Goal: Task Accomplishment & Management: Use online tool/utility

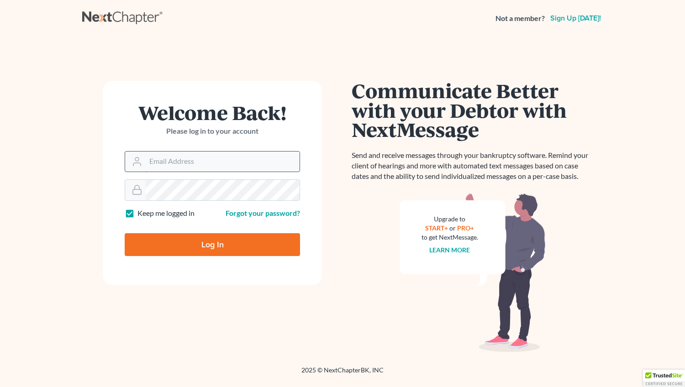
click at [158, 164] on input "Email Address" at bounding box center [223, 162] width 154 height 20
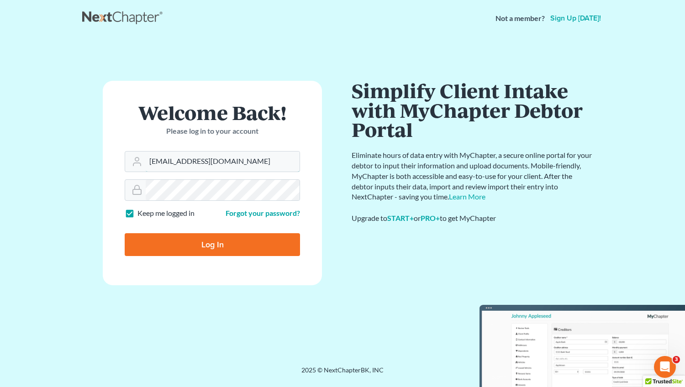
type input "[EMAIL_ADDRESS][DOMAIN_NAME]"
click at [215, 251] on input "Log In" at bounding box center [212, 244] width 175 height 23
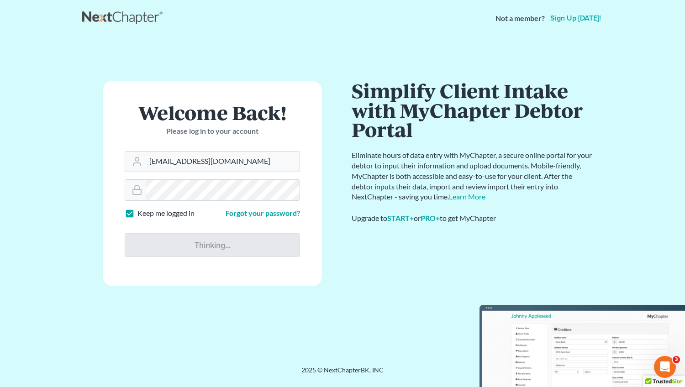
type input "Thinking..."
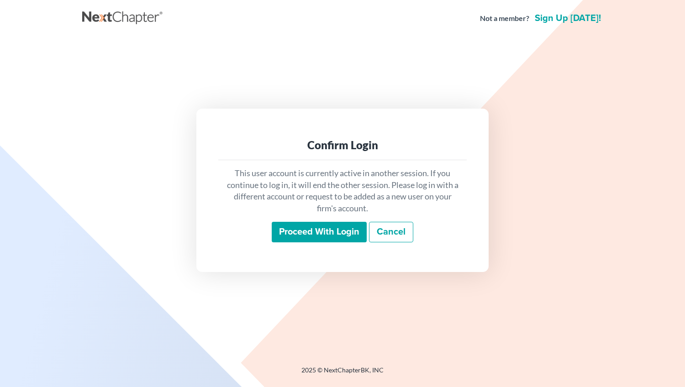
click at [304, 234] on input "Proceed with login" at bounding box center [319, 232] width 95 height 21
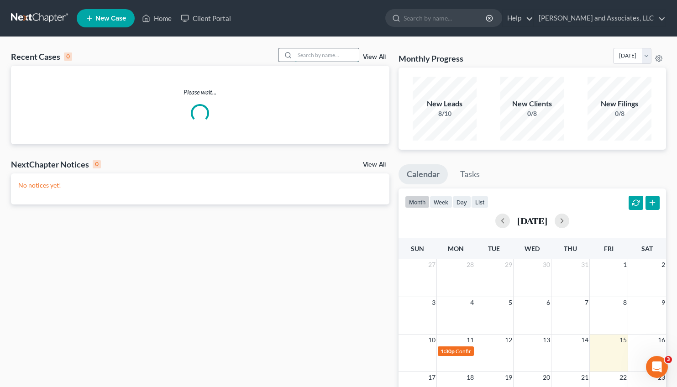
click at [295, 57] on input "search" at bounding box center [327, 54] width 64 height 13
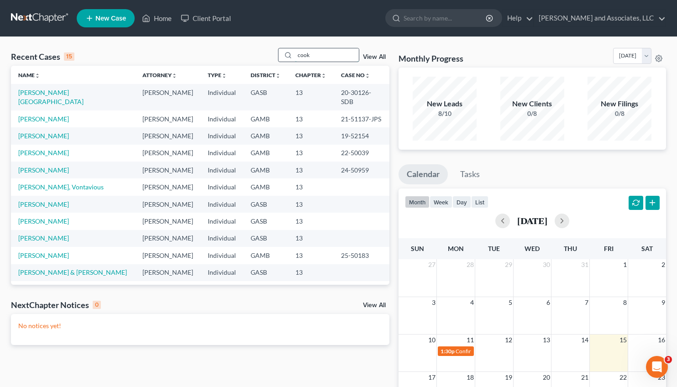
type input "cook"
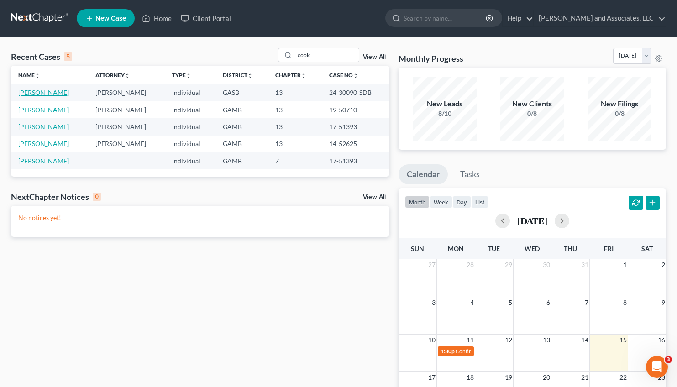
click at [33, 92] on link "Cook, Kimberly" at bounding box center [43, 93] width 51 height 8
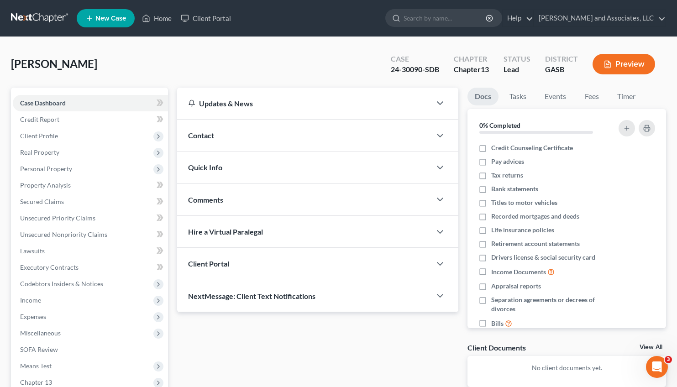
click at [210, 136] on span "Contact" at bounding box center [201, 135] width 26 height 9
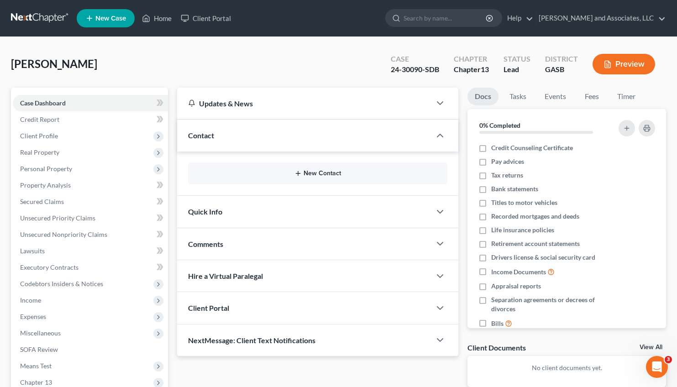
click at [315, 175] on button "New Contact" at bounding box center [317, 173] width 245 height 7
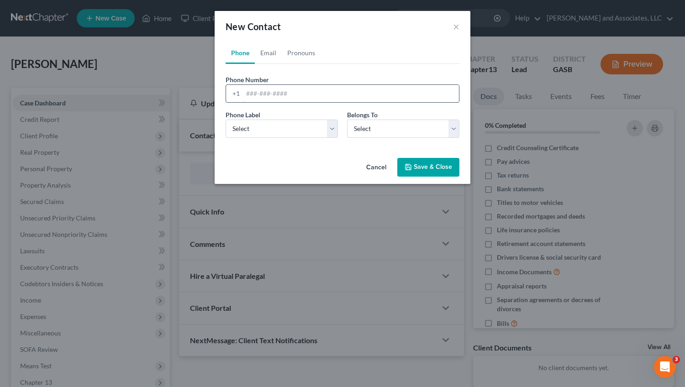
click at [266, 96] on input "tel" at bounding box center [351, 93] width 216 height 17
type input "478-521-1050"
select select "0"
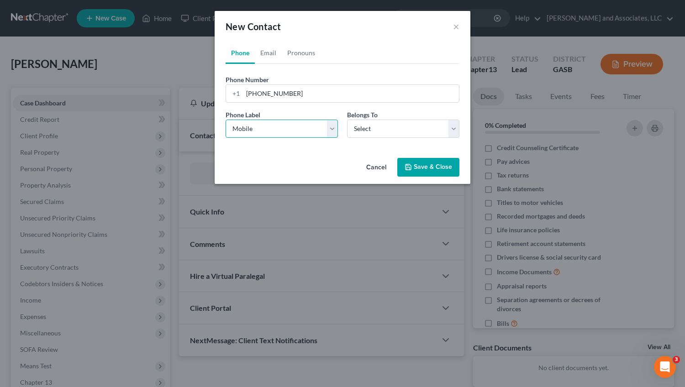
click option "Mobile" at bounding box center [0, 0] width 0 height 0
click at [347, 120] on select "Select Client Other" at bounding box center [403, 129] width 112 height 18
select select "0"
click option "Client" at bounding box center [0, 0] width 0 height 0
click at [421, 168] on button "Save & Close" at bounding box center [428, 167] width 62 height 19
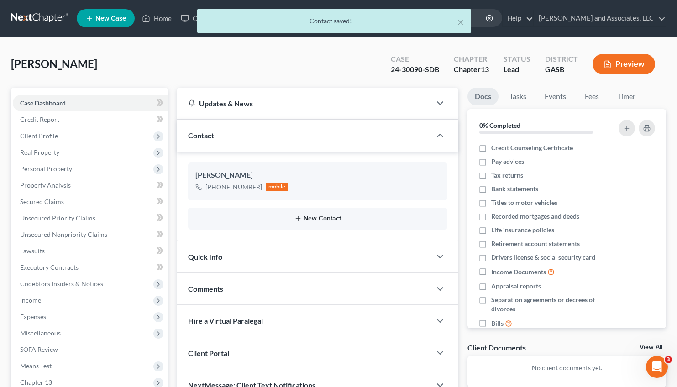
click at [314, 222] on button "New Contact" at bounding box center [317, 218] width 245 height 7
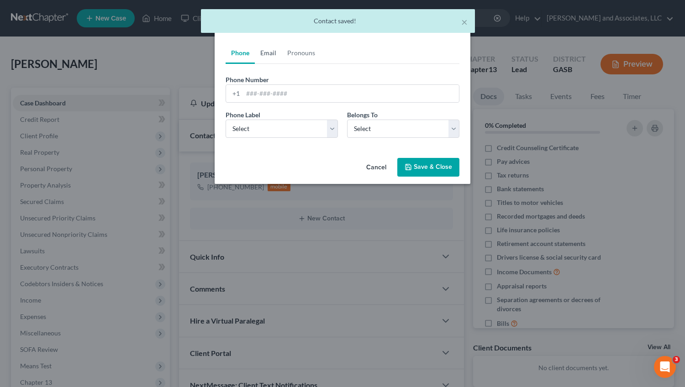
click at [270, 54] on link "Email" at bounding box center [268, 53] width 27 height 22
click at [270, 98] on input "email" at bounding box center [351, 93] width 216 height 17
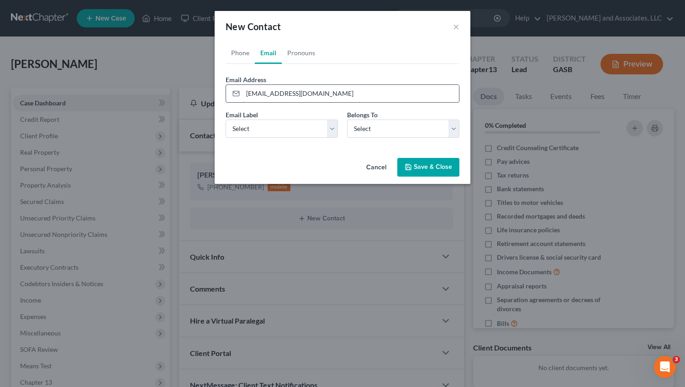
type input "kimcook1050@gmail.com"
click at [225, 120] on select "Select Home Work Other" at bounding box center [281, 129] width 112 height 18
select select "0"
click option "Home" at bounding box center [0, 0] width 0 height 0
click at [347, 120] on select "Select Client Other" at bounding box center [403, 129] width 112 height 18
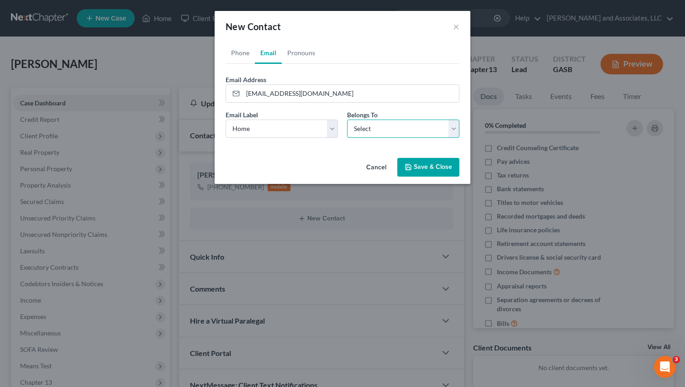
select select "0"
click option "Client" at bounding box center [0, 0] width 0 height 0
click at [437, 165] on button "Save & Close" at bounding box center [428, 167] width 62 height 19
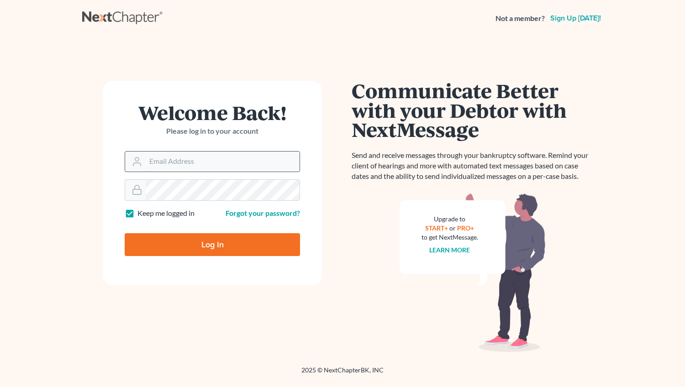
click at [172, 166] on input "Email Address" at bounding box center [223, 162] width 154 height 20
type input "[EMAIL_ADDRESS][DOMAIN_NAME]"
click at [204, 247] on input "Log In" at bounding box center [212, 244] width 175 height 23
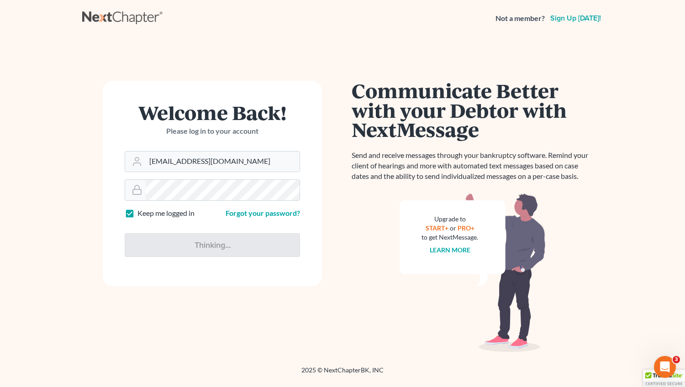
type input "Thinking..."
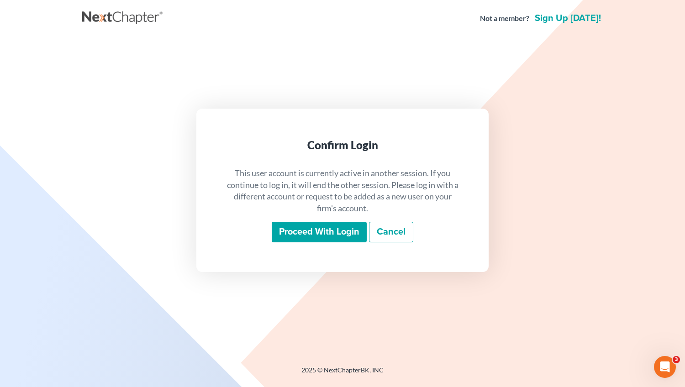
click at [344, 232] on input "Proceed with login" at bounding box center [319, 232] width 95 height 21
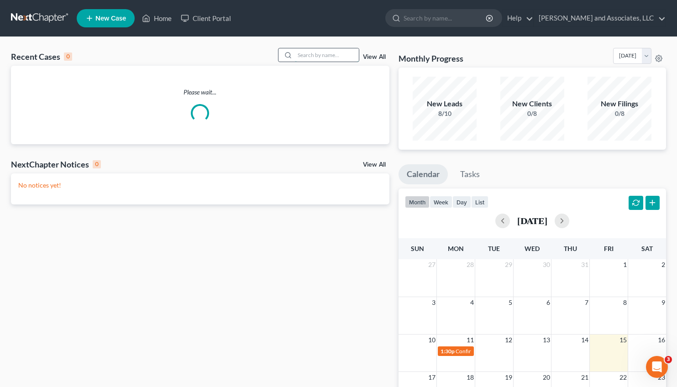
click at [302, 53] on input "search" at bounding box center [327, 54] width 64 height 13
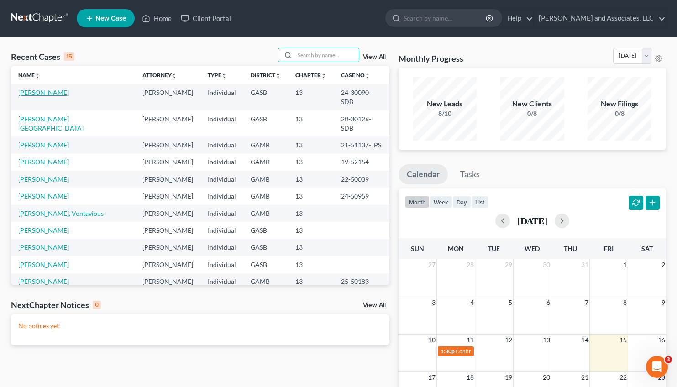
click at [26, 91] on link "Cook, Kimberly" at bounding box center [43, 93] width 51 height 8
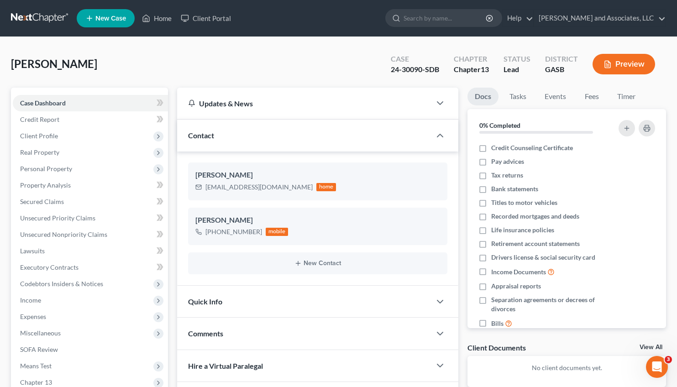
scroll to position [114, 0]
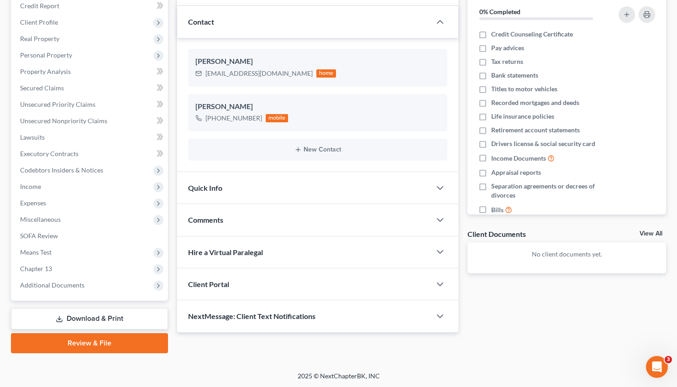
click at [219, 221] on span "Comments" at bounding box center [205, 219] width 35 height 9
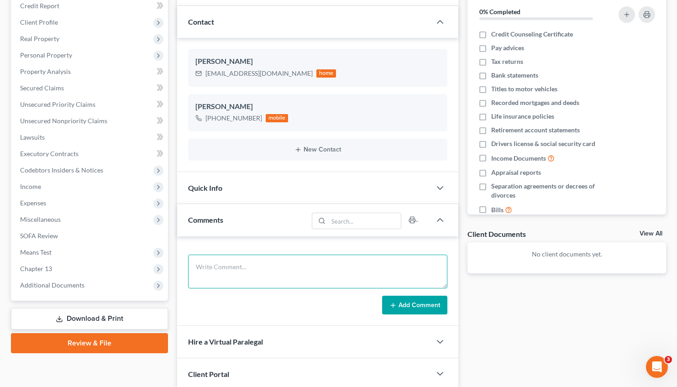
click at [211, 263] on textarea at bounding box center [318, 272] width 260 height 34
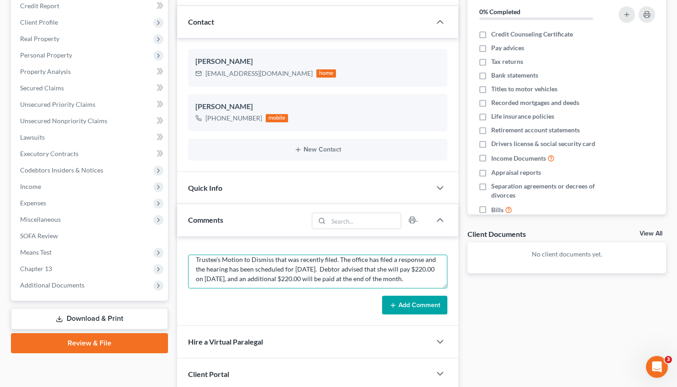
scroll to position [17, 0]
click at [382, 267] on textarea "Spoke with Kimberly W. Cook on August 13, 2025, regarding delinquent plan payme…" at bounding box center [318, 272] width 260 height 34
click at [363, 275] on textarea "Spoke with Kimberly W. Cook on August 13, 2025, regarding delinquent plan payme…" at bounding box center [318, 272] width 260 height 34
click at [267, 284] on textarea "Spoke with Kimberly W. Cook on August 13, 2025, regarding delinquent plan payme…" at bounding box center [318, 272] width 260 height 34
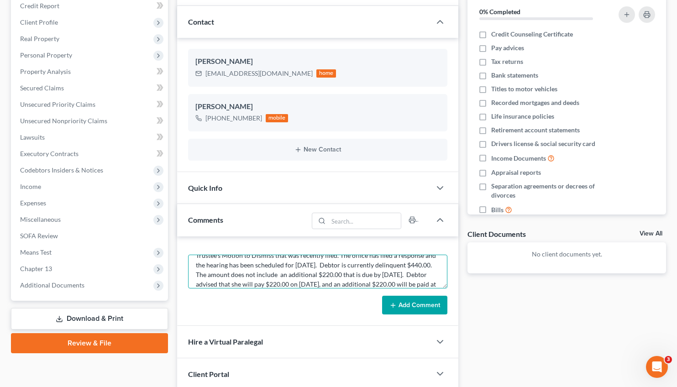
type textarea "Spoke with Kimberly W. Cook on August 13, 2025, regarding delinquent plan payme…"
click at [413, 298] on button "Add Comment" at bounding box center [414, 305] width 65 height 19
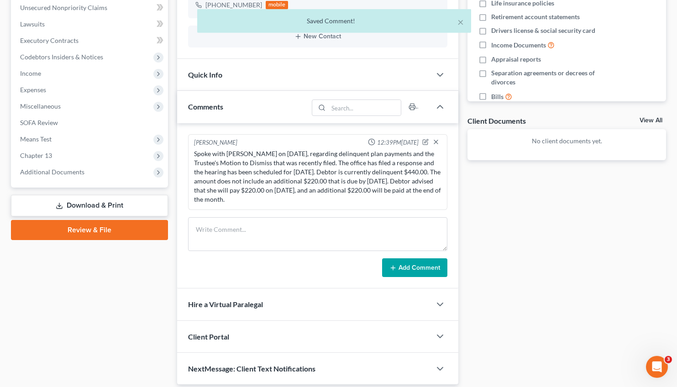
scroll to position [259, 0]
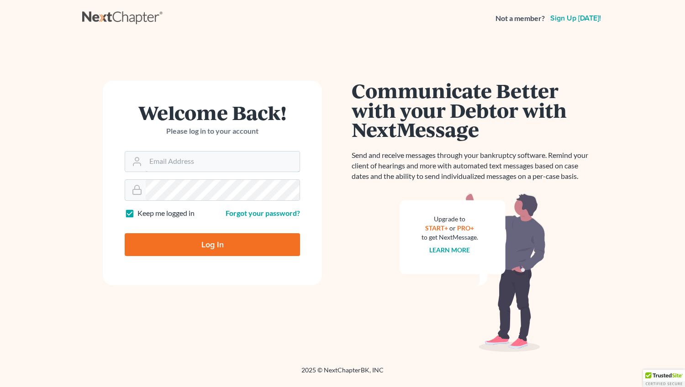
click at [168, 164] on input "Email Address" at bounding box center [223, 162] width 154 height 20
type input "[EMAIL_ADDRESS][DOMAIN_NAME]"
click at [188, 238] on input "Log In" at bounding box center [212, 244] width 175 height 23
type input "Thinking..."
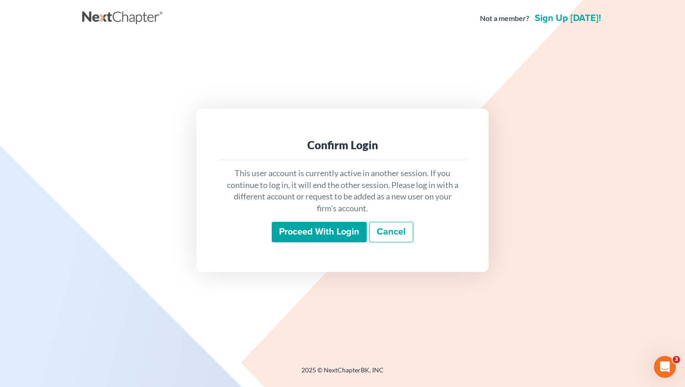
click at [287, 233] on input "Proceed with login" at bounding box center [319, 232] width 95 height 21
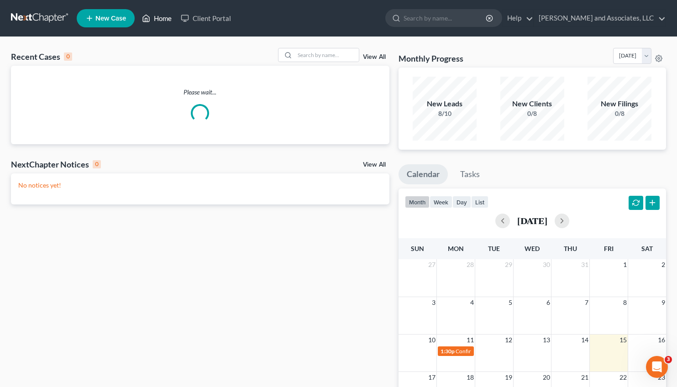
click at [157, 18] on link "Home" at bounding box center [156, 18] width 39 height 16
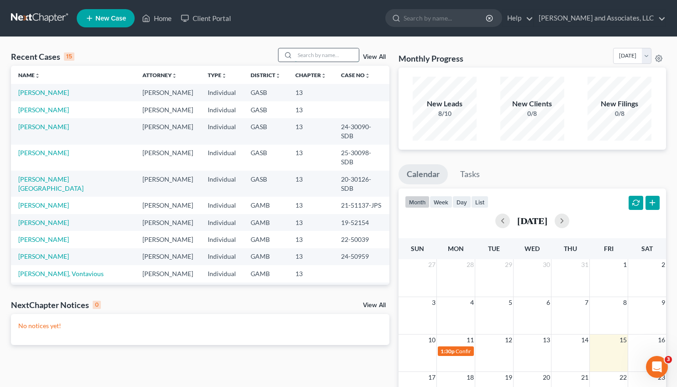
click at [299, 56] on input "search" at bounding box center [327, 54] width 64 height 13
type input "[PERSON_NAME]"
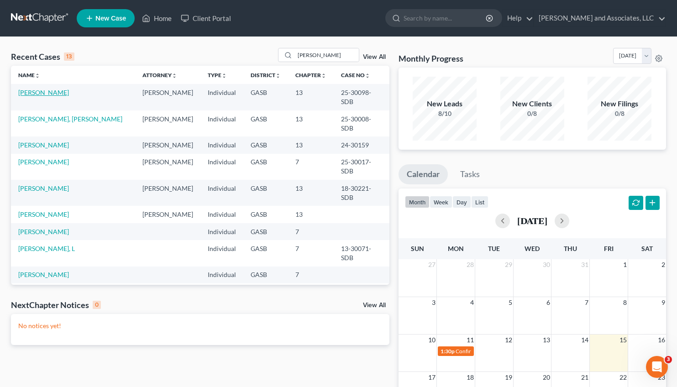
click at [58, 91] on link "[PERSON_NAME]" at bounding box center [43, 93] width 51 height 8
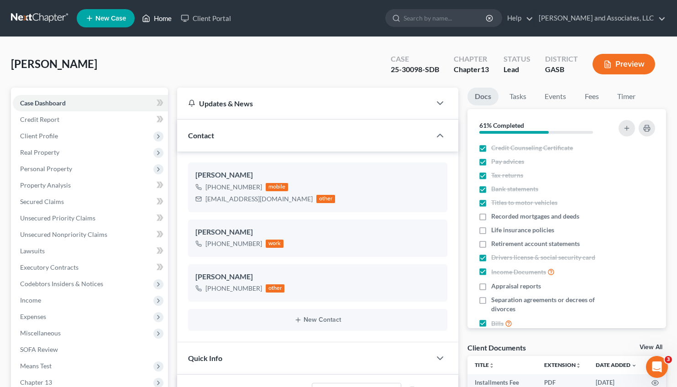
click at [160, 15] on link "Home" at bounding box center [156, 18] width 39 height 16
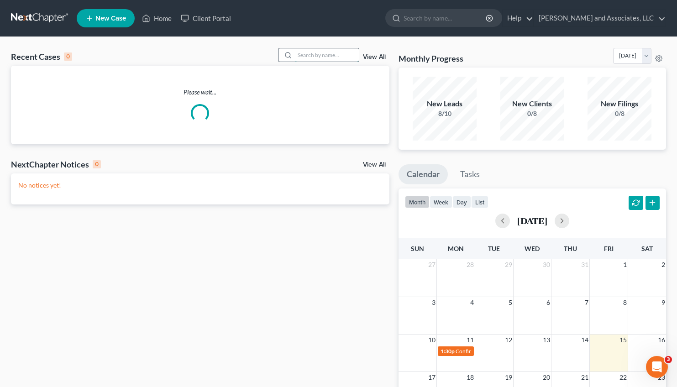
click at [303, 54] on input "search" at bounding box center [327, 54] width 64 height 13
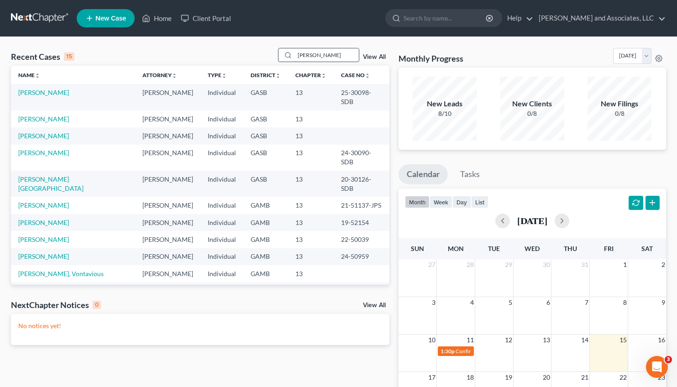
type input "[PERSON_NAME]"
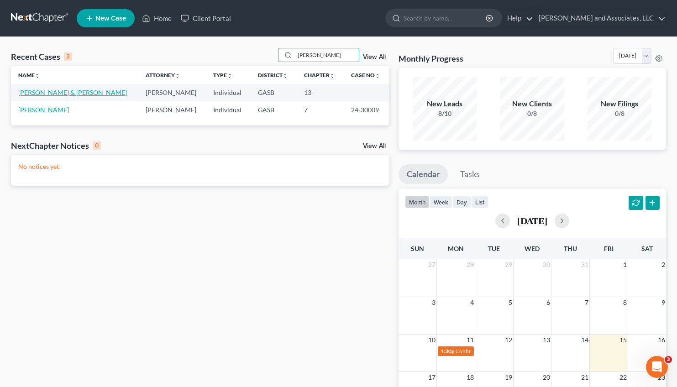
click at [45, 93] on link "[PERSON_NAME] & [PERSON_NAME]" at bounding box center [72, 93] width 109 height 8
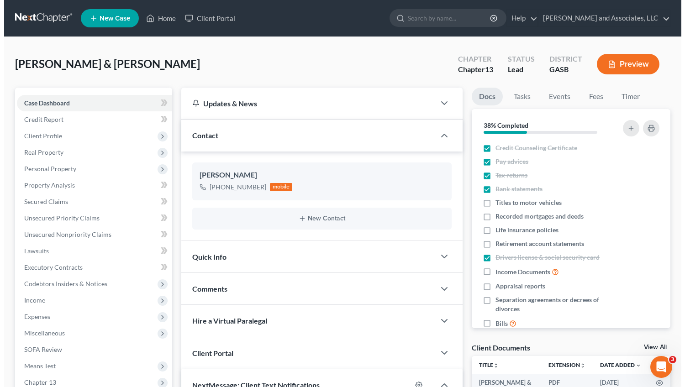
scroll to position [2399, 0]
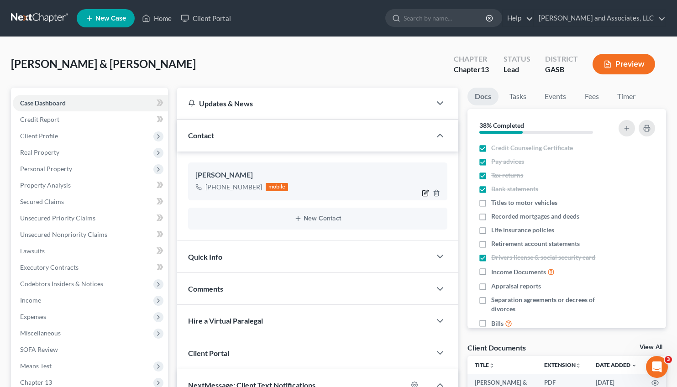
click at [425, 191] on icon "button" at bounding box center [425, 192] width 7 height 7
select select "0"
select select "1"
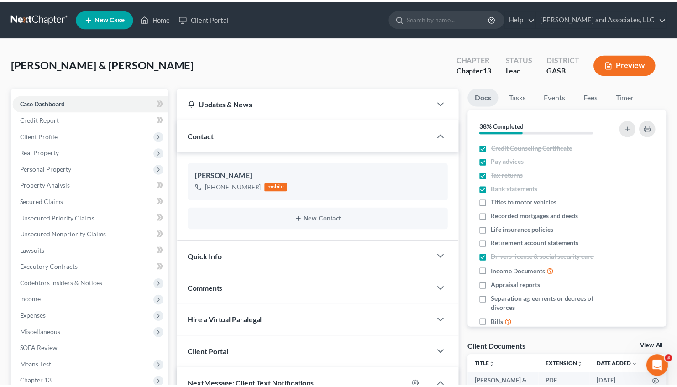
scroll to position [2381, 0]
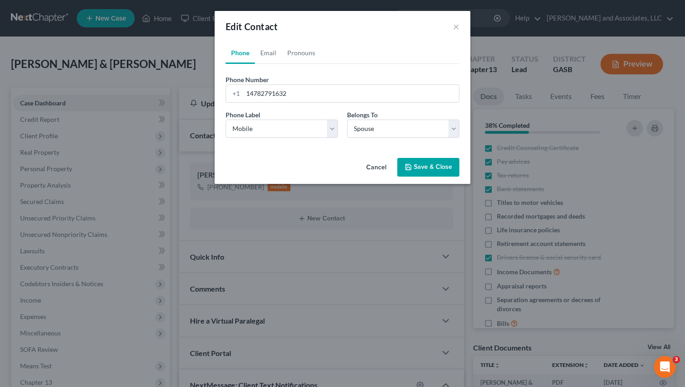
click at [410, 168] on polyline "button" at bounding box center [408, 169] width 3 height 2
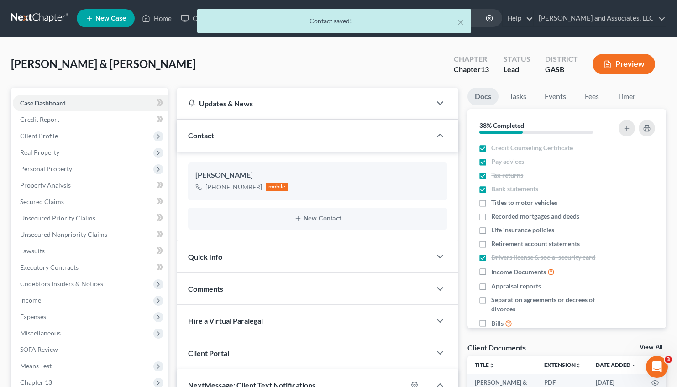
scroll to position [253, 0]
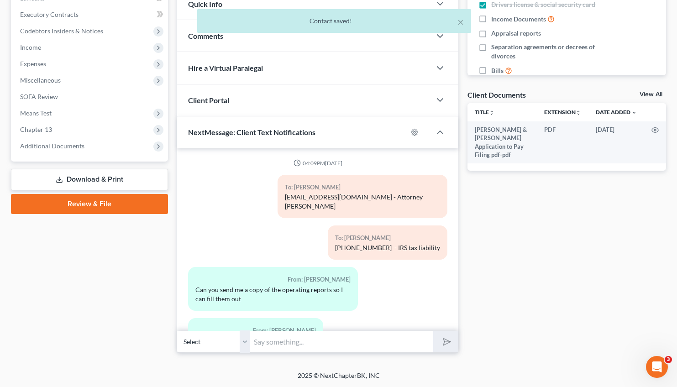
click at [278, 341] on input "text" at bounding box center [341, 341] width 183 height 22
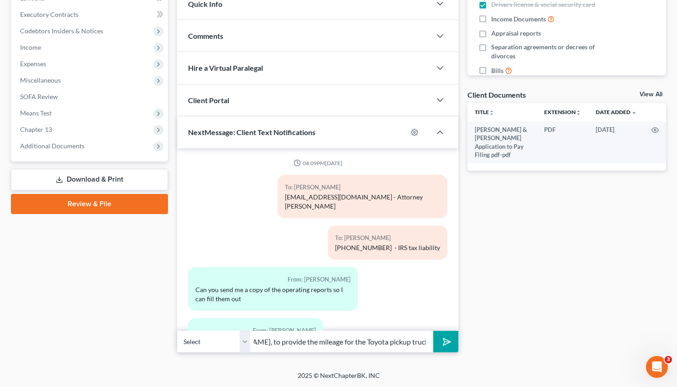
scroll to position [0, 225]
type input "Good Afternoon, [PERSON_NAME], Please ask your Mom, [PERSON_NAME], to provide t…"
click at [433, 331] on button "submit" at bounding box center [445, 341] width 25 height 21
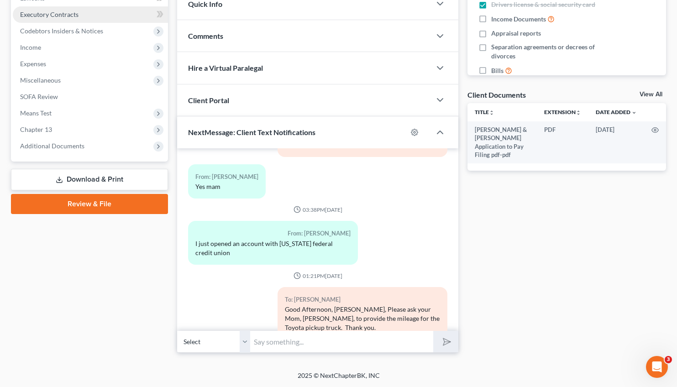
scroll to position [2516, 0]
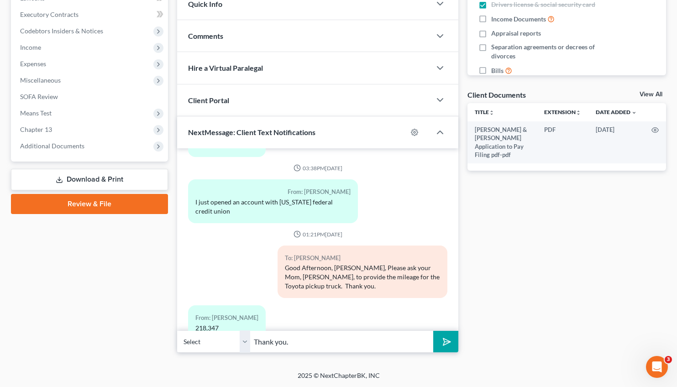
type input "Thank you."
click at [433, 331] on button "submit" at bounding box center [445, 341] width 25 height 21
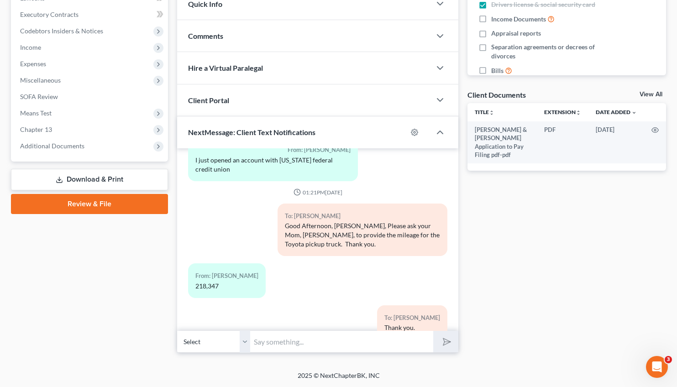
scroll to position [2599, 0]
